Goal: Task Accomplishment & Management: Use online tool/utility

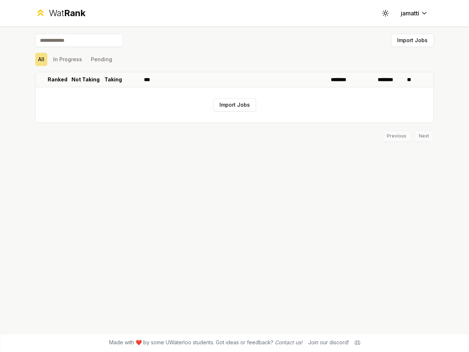
click at [386, 13] on icon at bounding box center [385, 13] width 7 height 7
click at [412, 40] on button "Import Jobs" at bounding box center [412, 40] width 43 height 13
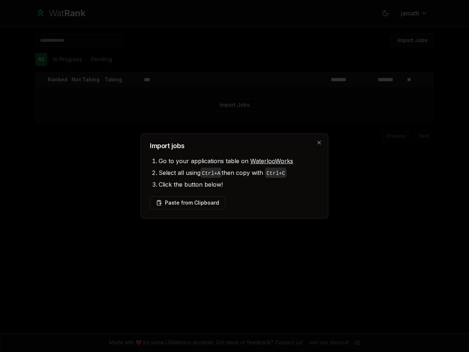
click at [41, 59] on div at bounding box center [234, 176] width 469 height 352
click at [67, 59] on div at bounding box center [234, 176] width 469 height 352
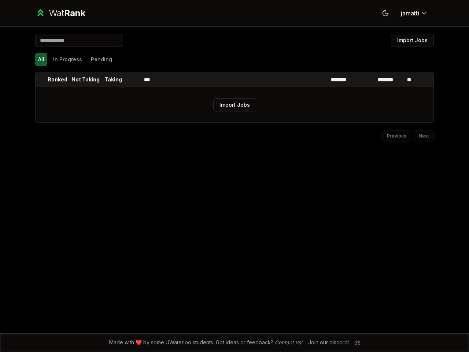
click at [101, 59] on button "Pending" at bounding box center [101, 59] width 27 height 13
click at [41, 80] on th at bounding box center [42, 79] width 12 height 15
click at [58, 80] on p "Ranked" at bounding box center [58, 79] width 20 height 7
click at [85, 80] on p "Not Taking" at bounding box center [85, 79] width 28 height 7
click at [113, 80] on p "Taking" at bounding box center [113, 79] width 18 height 7
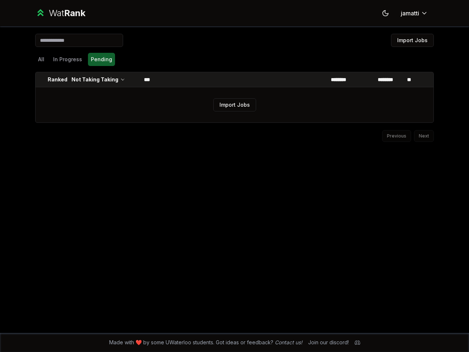
click at [132, 80] on th at bounding box center [133, 79] width 18 height 15
